Goal: Task Accomplishment & Management: Manage account settings

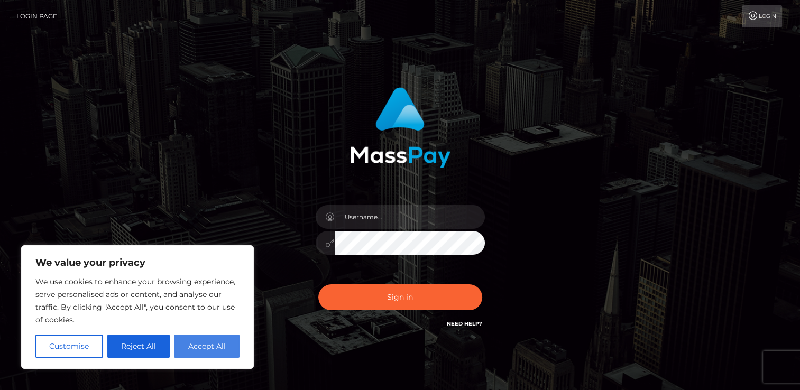
click at [215, 353] on button "Accept All" at bounding box center [207, 346] width 66 height 23
checkbox input "true"
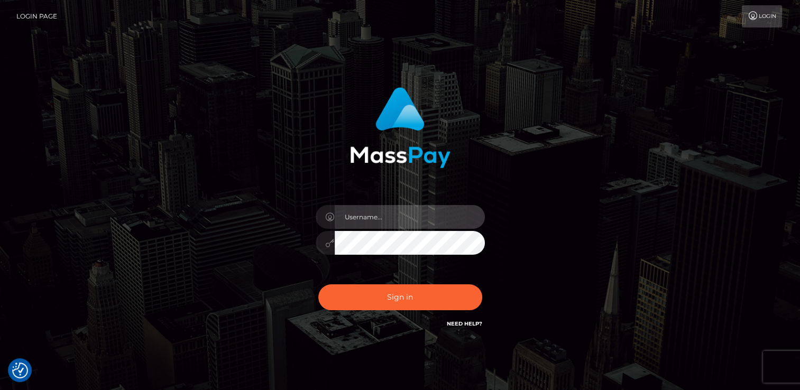
click at [390, 224] on input "text" at bounding box center [410, 217] width 150 height 24
type input "[EMAIL_ADDRESS][DOMAIN_NAME]"
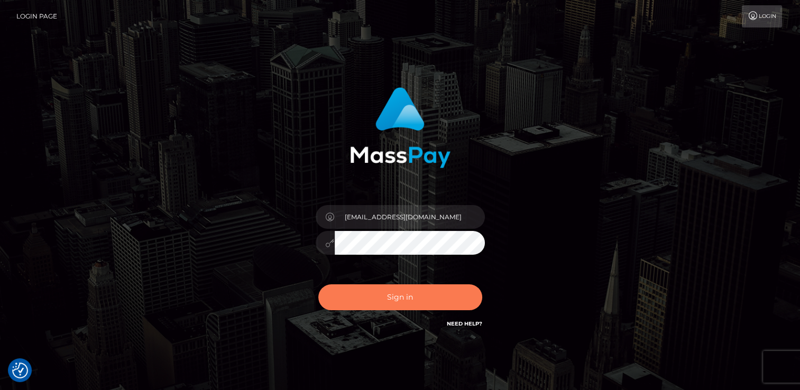
click at [412, 296] on button "Sign in" at bounding box center [400, 298] width 164 height 26
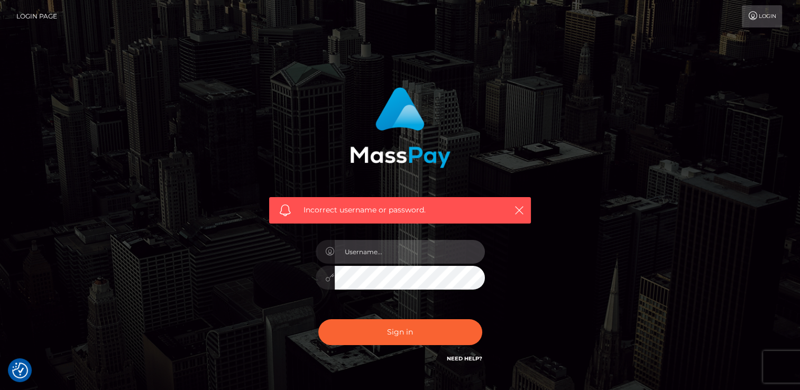
click at [389, 257] on input "text" at bounding box center [410, 252] width 150 height 24
type input "[EMAIL_ADDRESS][DOMAIN_NAME]"
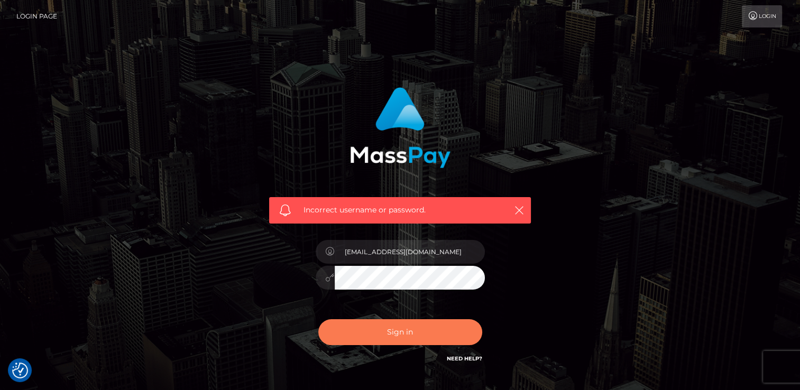
click at [414, 338] on button "Sign in" at bounding box center [400, 333] width 164 height 26
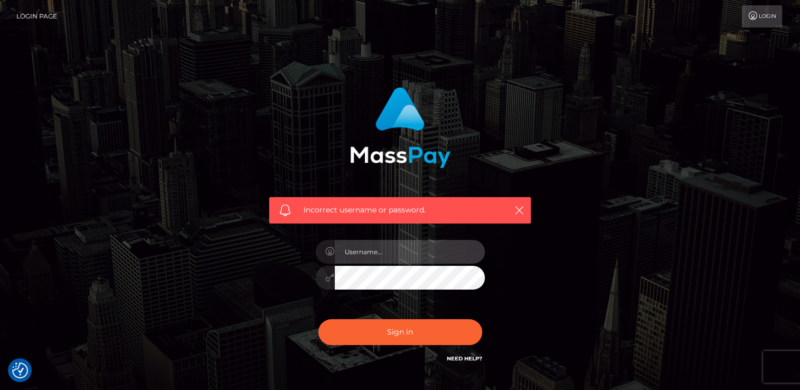
click at [399, 248] on input "text" at bounding box center [410, 252] width 150 height 24
type input "alice.pandini@yahoo.it"
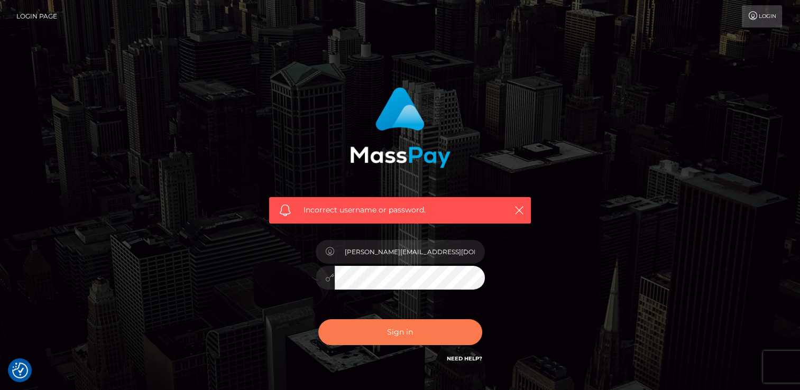
click at [406, 336] on button "Sign in" at bounding box center [400, 333] width 164 height 26
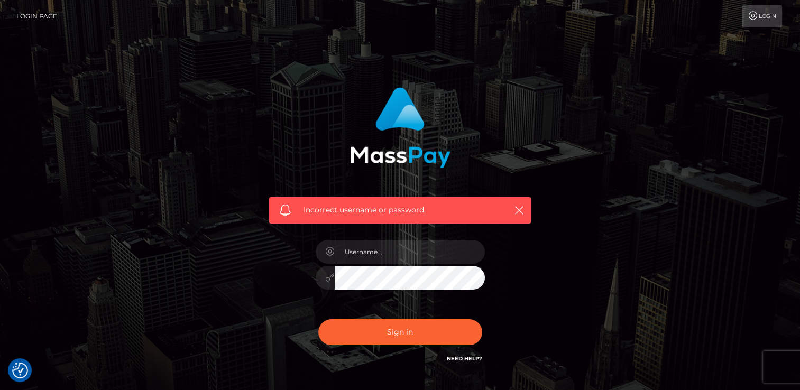
scroll to position [12, 0]
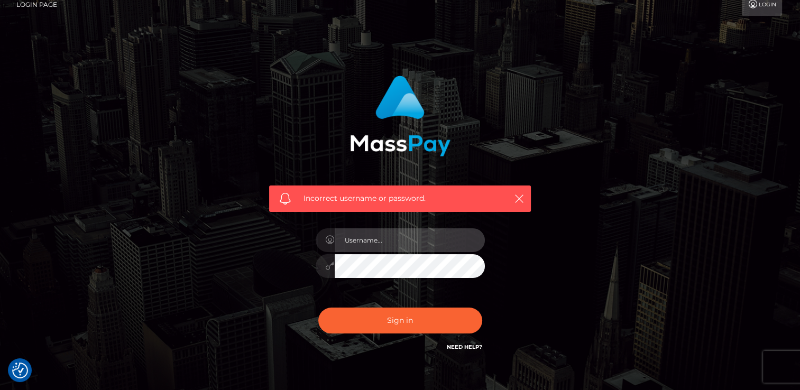
click at [425, 248] on input "text" at bounding box center [410, 241] width 150 height 24
type input "alicelanezombie@yahoo.it"
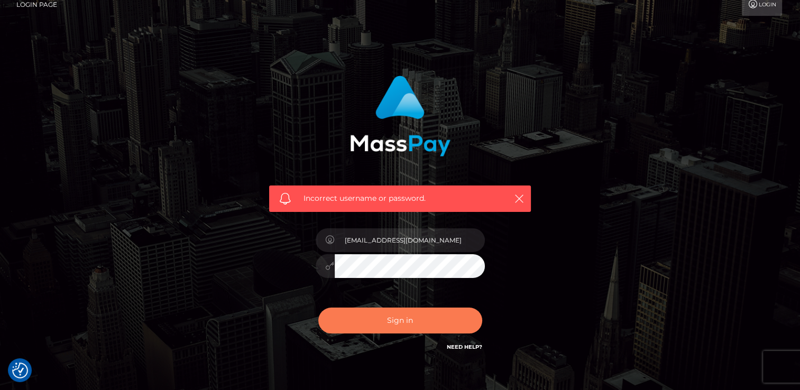
click at [444, 321] on button "Sign in" at bounding box center [400, 321] width 164 height 26
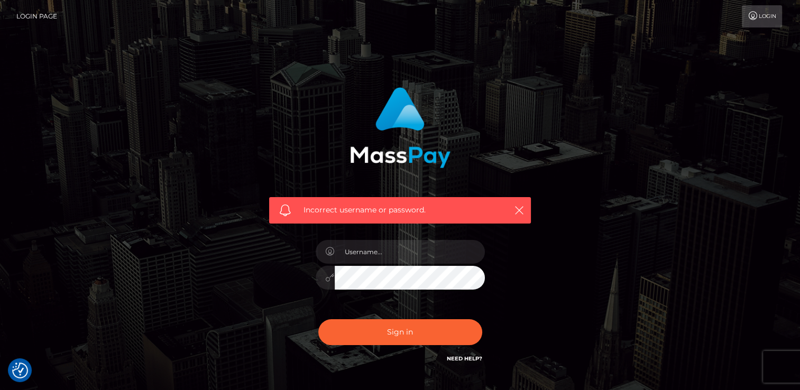
click at [470, 356] on link "Need Help?" at bounding box center [464, 358] width 35 height 7
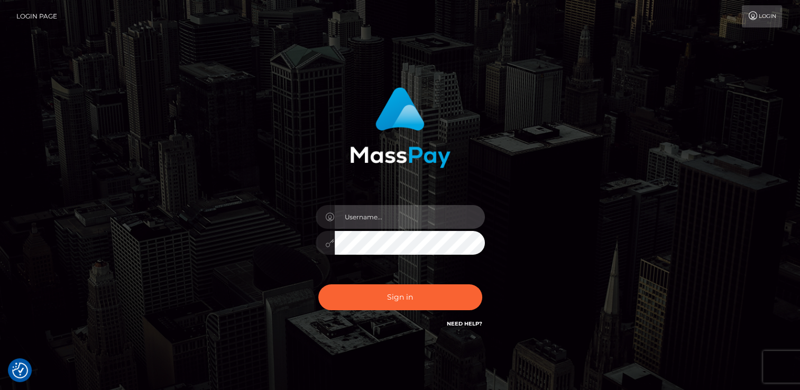
click at [407, 219] on input "text" at bounding box center [410, 217] width 150 height 24
type input "alicelanezombie@yahoo.it"
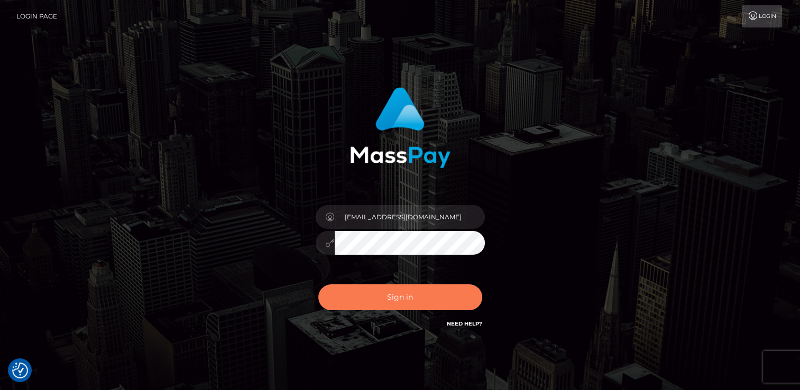
click at [435, 302] on button "Sign in" at bounding box center [400, 298] width 164 height 26
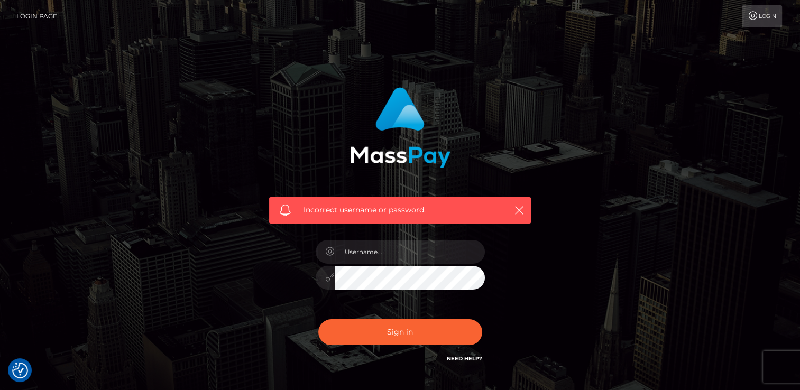
click at [764, 16] on link "Login" at bounding box center [762, 16] width 40 height 22
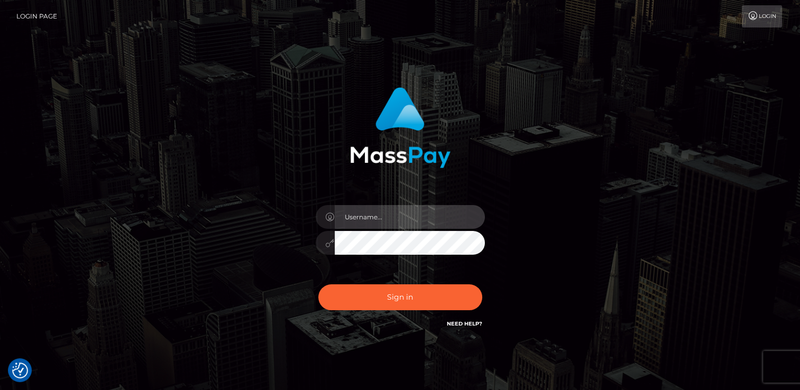
click at [400, 217] on input "text" at bounding box center [410, 217] width 150 height 24
type input "[EMAIL_ADDRESS][DOMAIN_NAME]"
click at [474, 324] on link "Need Help?" at bounding box center [464, 324] width 35 height 7
